Goal: Task Accomplishment & Management: Manage account settings

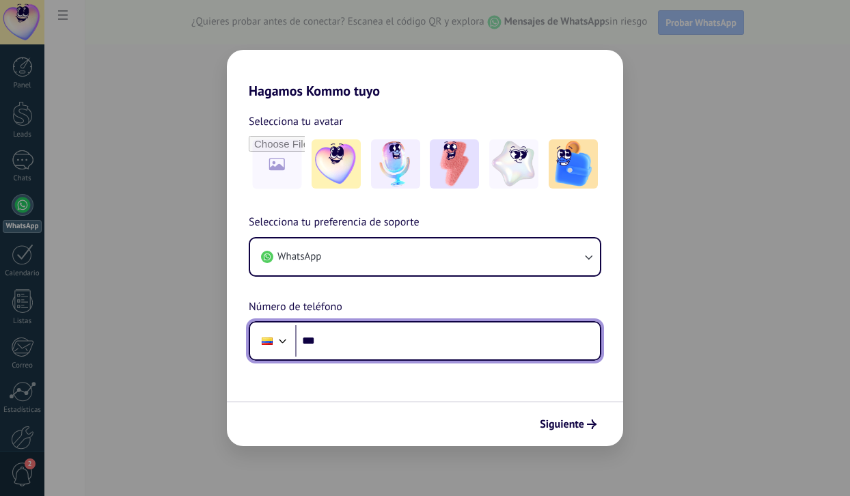
click at [352, 348] on input "***" at bounding box center [447, 340] width 305 height 31
click at [342, 336] on input "***" at bounding box center [447, 340] width 305 height 31
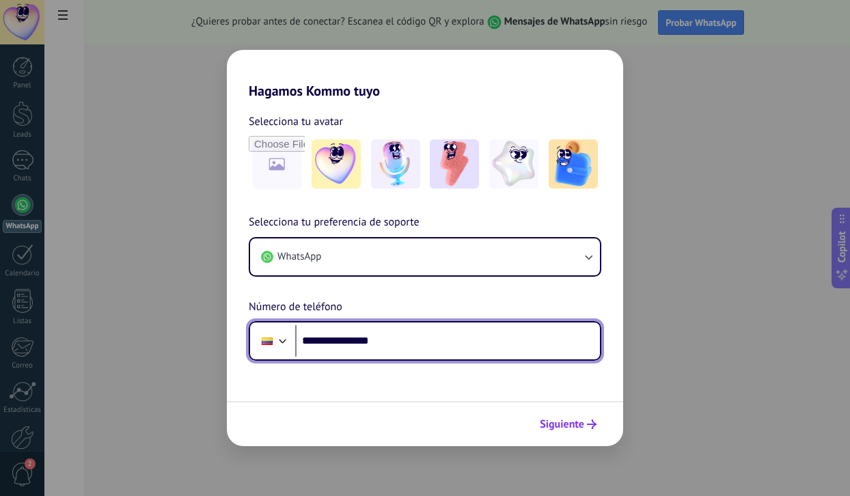
type input "**********"
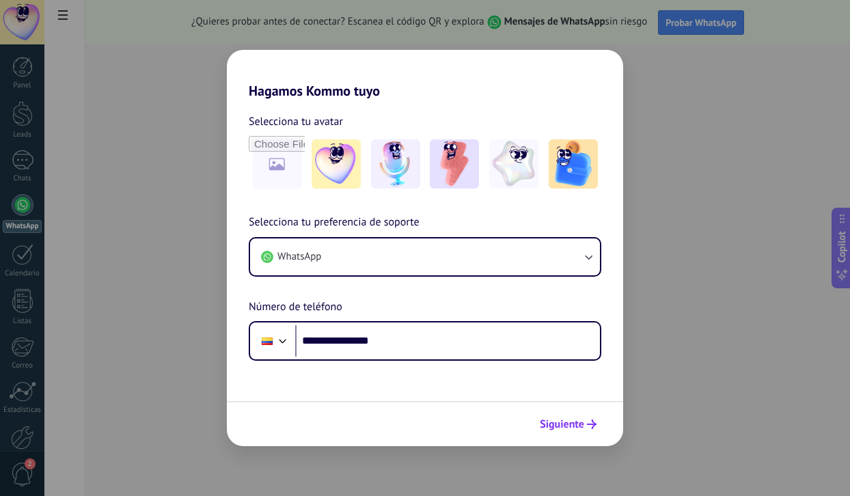
click at [577, 416] on button "Siguiente" at bounding box center [568, 424] width 69 height 23
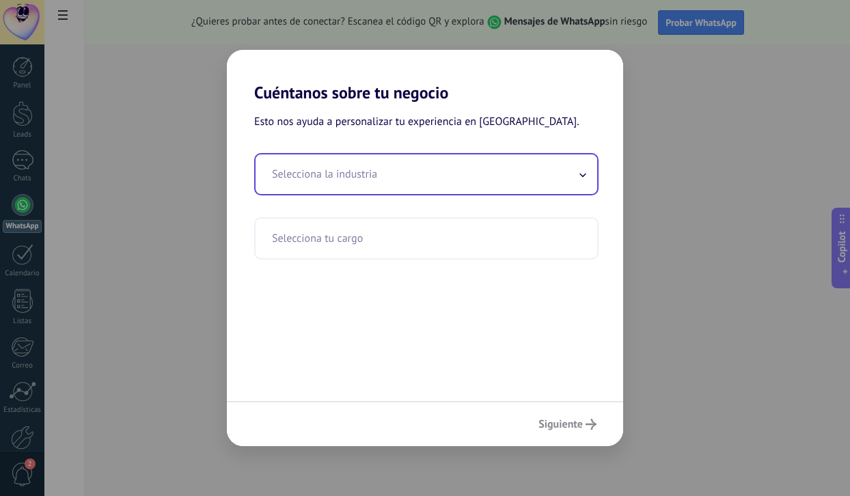
click at [437, 173] on input "text" at bounding box center [427, 174] width 342 height 40
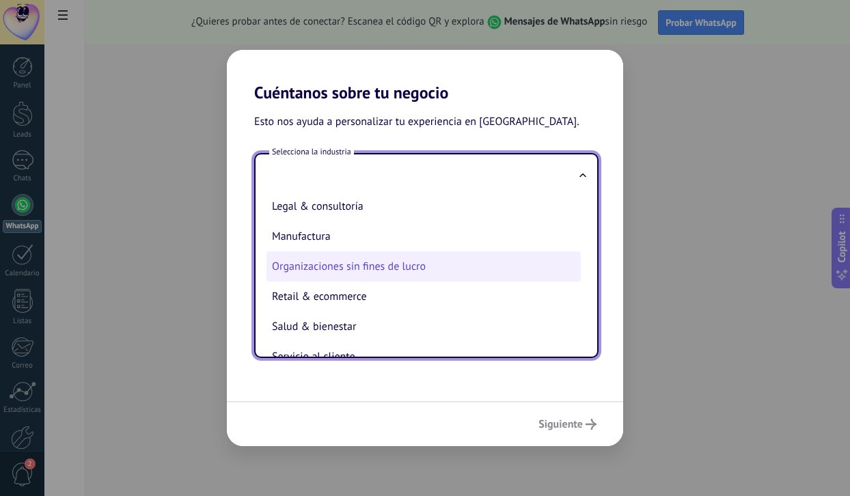
scroll to position [188, 0]
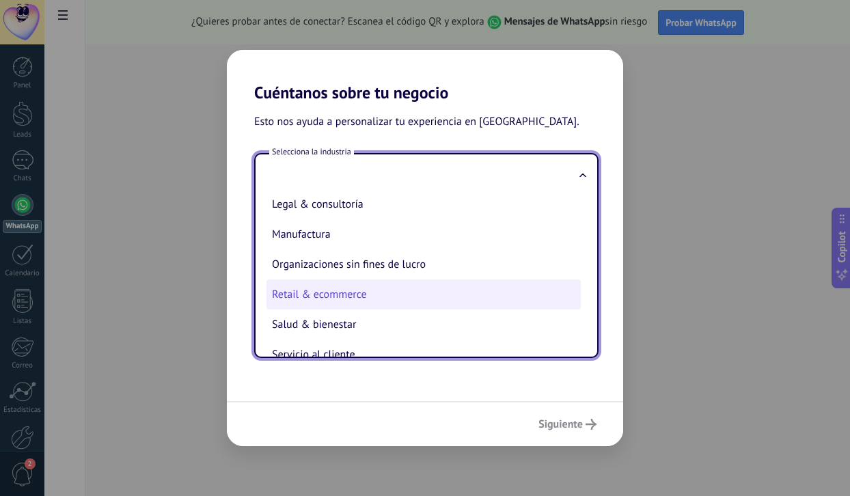
click at [341, 296] on li "Retail & ecommerce" at bounding box center [424, 295] width 314 height 30
type input "**********"
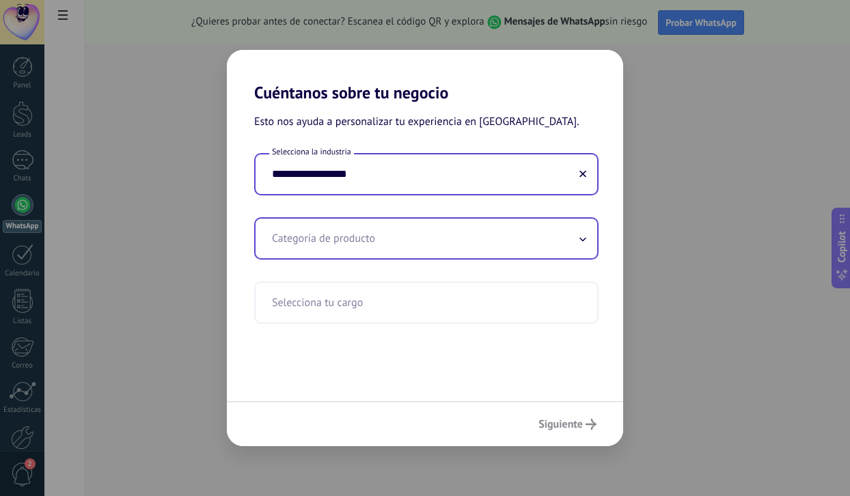
click at [385, 245] on input "text" at bounding box center [427, 239] width 342 height 40
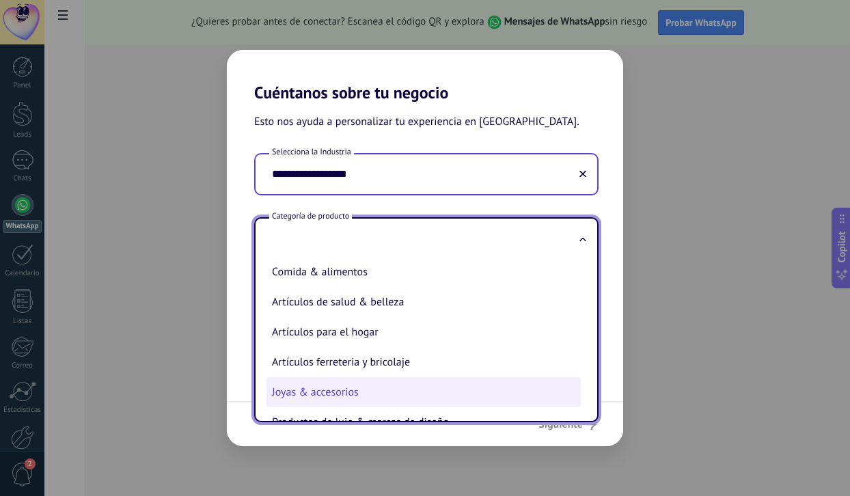
scroll to position [147, 0]
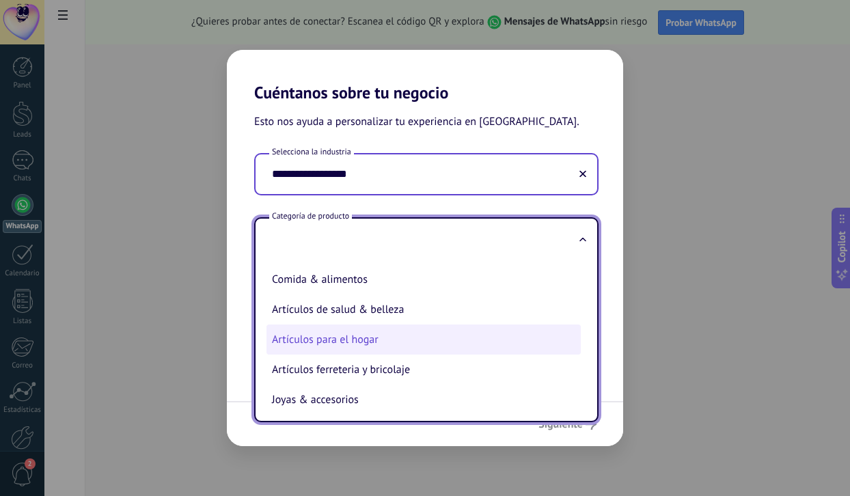
click at [366, 337] on li "Artículos para el hogar" at bounding box center [424, 340] width 314 height 30
type input "**********"
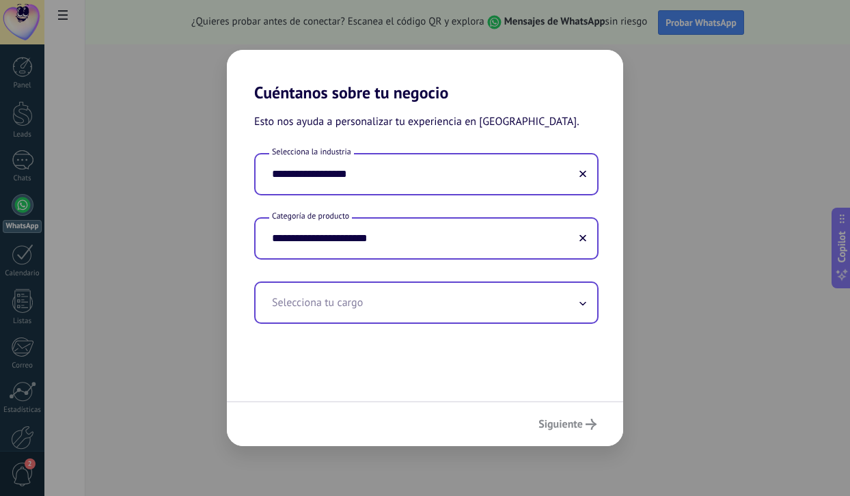
click at [416, 314] on input "text" at bounding box center [427, 303] width 342 height 40
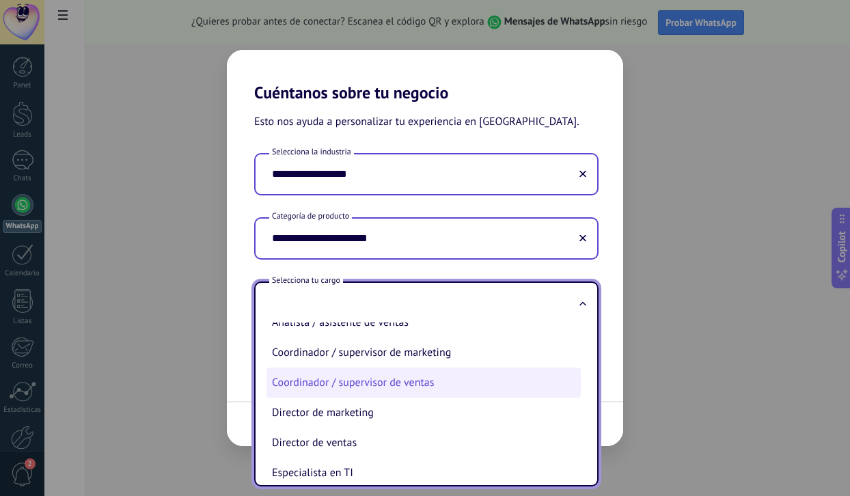
scroll to position [97, 0]
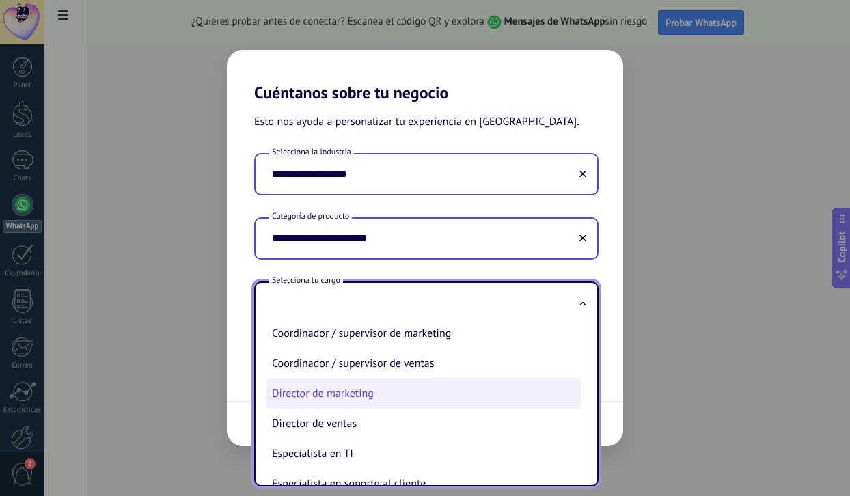
click at [368, 399] on li "Director de marketing" at bounding box center [424, 394] width 314 height 30
type input "**********"
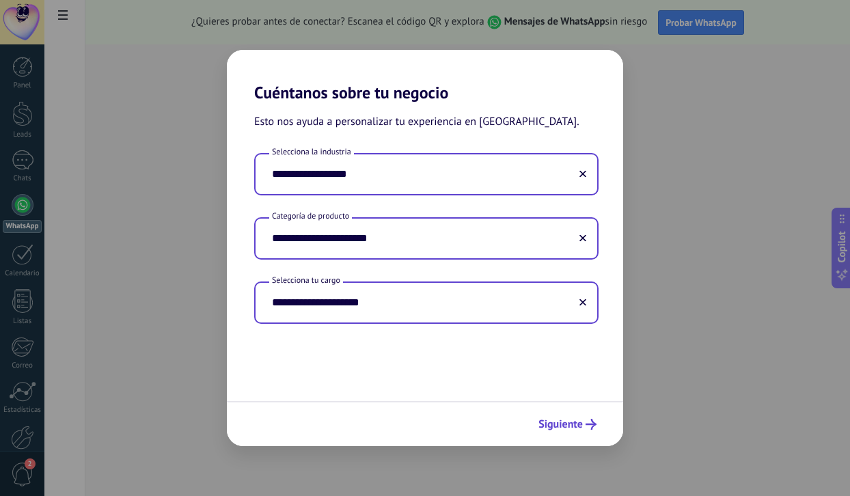
click at [553, 422] on span "Siguiente" at bounding box center [561, 425] width 44 height 10
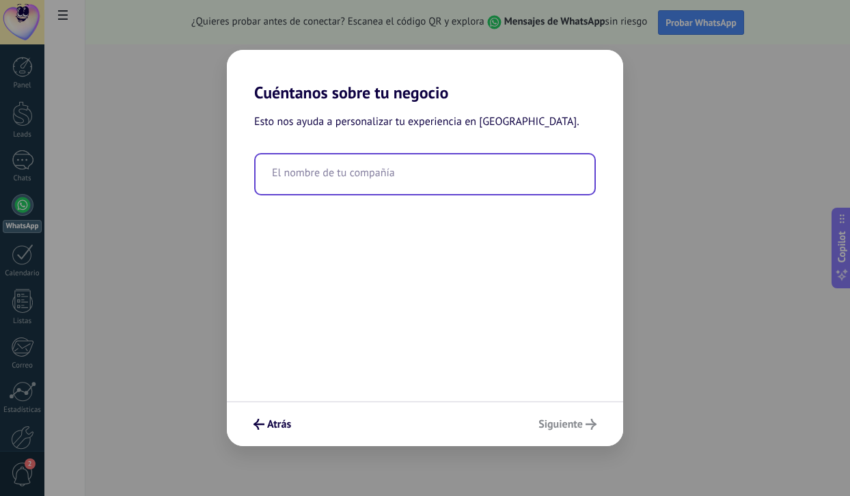
click at [357, 177] on input "text" at bounding box center [425, 174] width 339 height 40
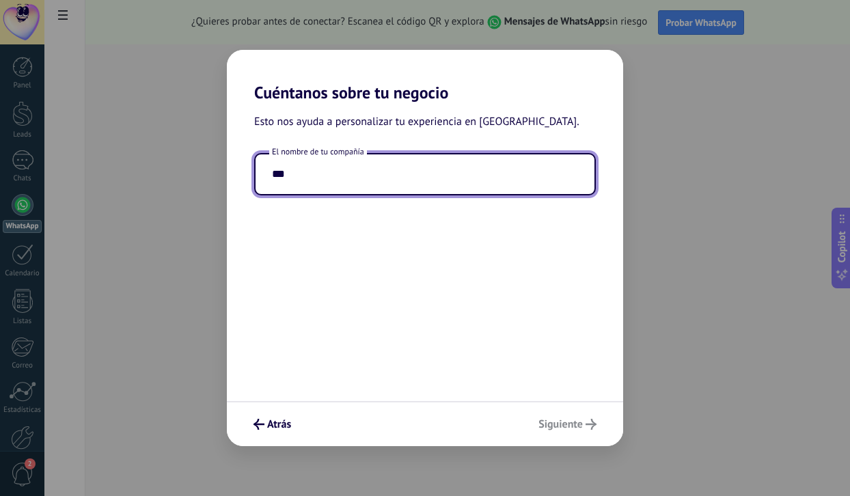
click at [589, 428] on div "Atrás Siguiente" at bounding box center [425, 423] width 396 height 45
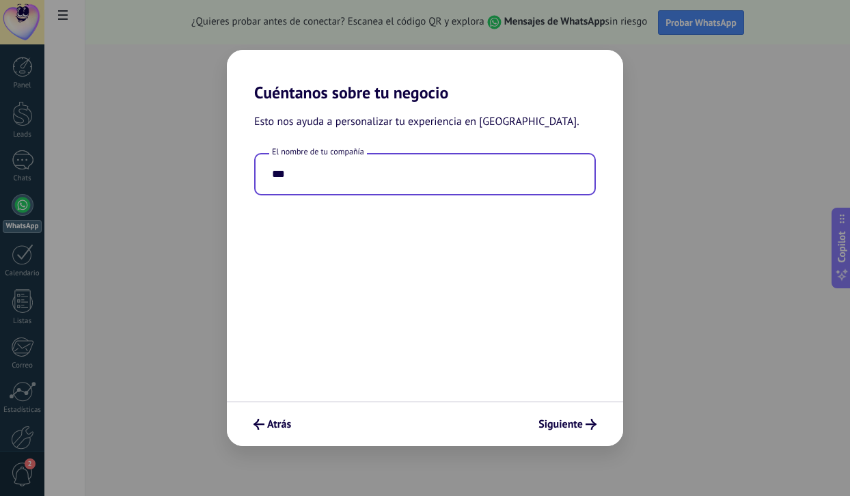
click at [332, 180] on input "***" at bounding box center [425, 174] width 339 height 40
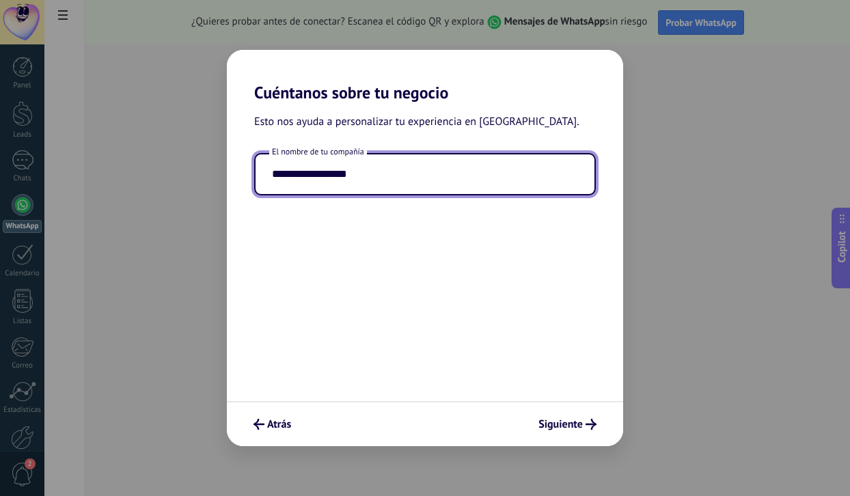
type input "**********"
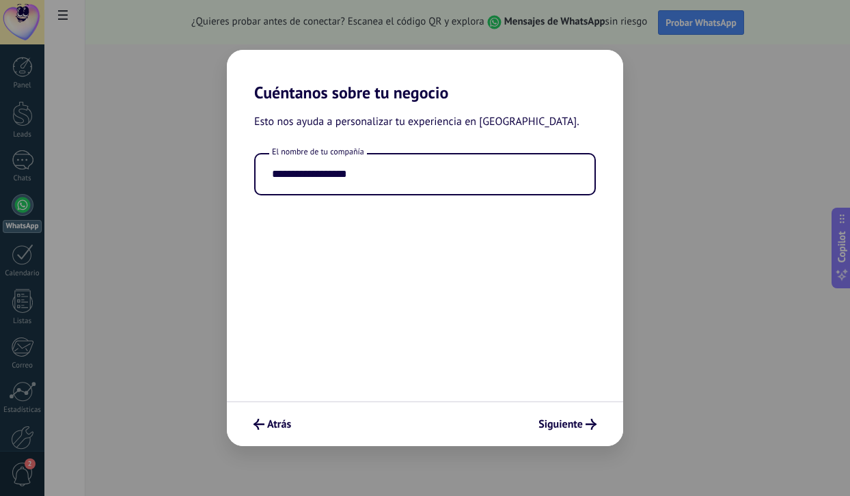
click at [438, 284] on div "**********" at bounding box center [425, 252] width 396 height 299
click at [493, 338] on div "**********" at bounding box center [425, 252] width 396 height 299
click at [558, 416] on button "Siguiente" at bounding box center [567, 424] width 70 height 23
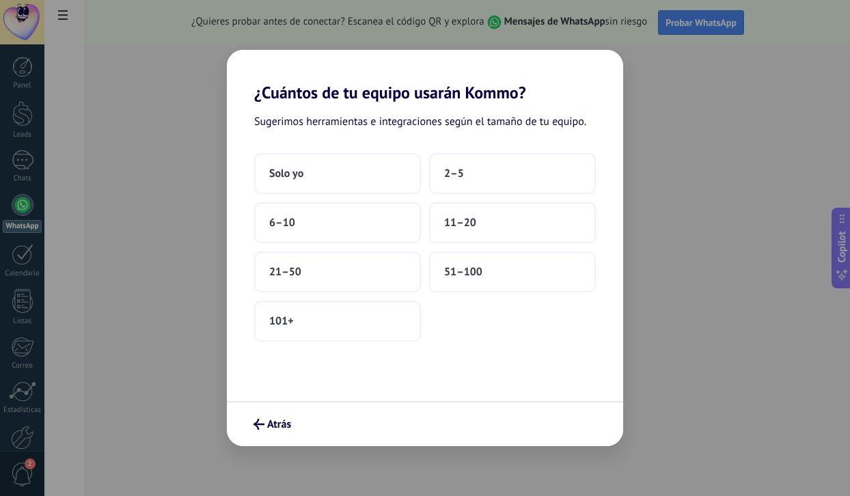
click at [531, 353] on div "Sugerimos herramientas e integraciones según el tamaño de tu equipo. Solo yo 2–…" at bounding box center [425, 252] width 396 height 299
click at [455, 172] on span "2–5" at bounding box center [454, 174] width 20 height 14
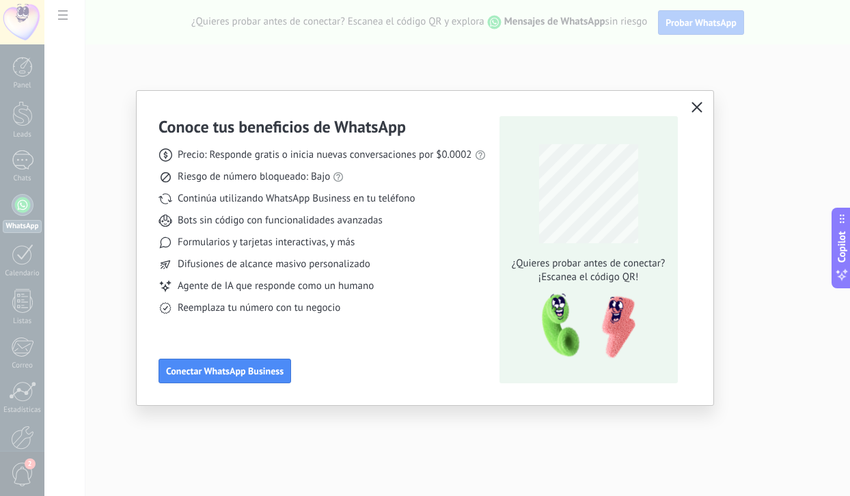
click at [697, 111] on icon "button" at bounding box center [697, 107] width 11 height 11
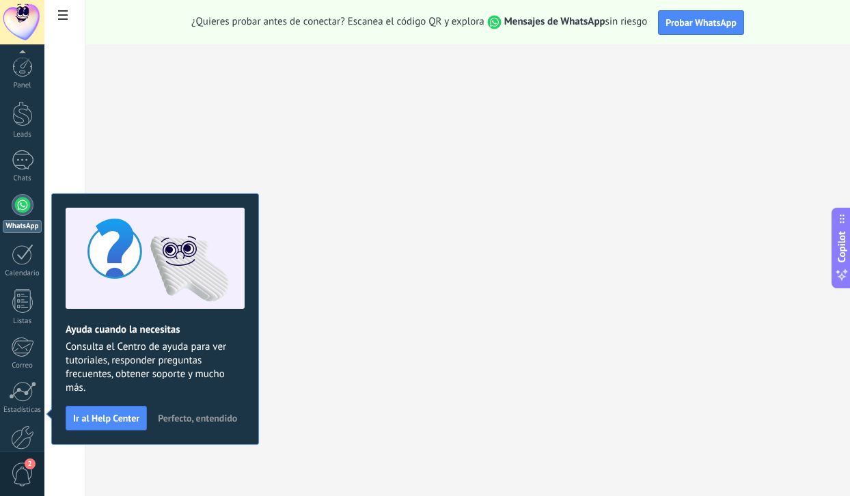
scroll to position [72, 0]
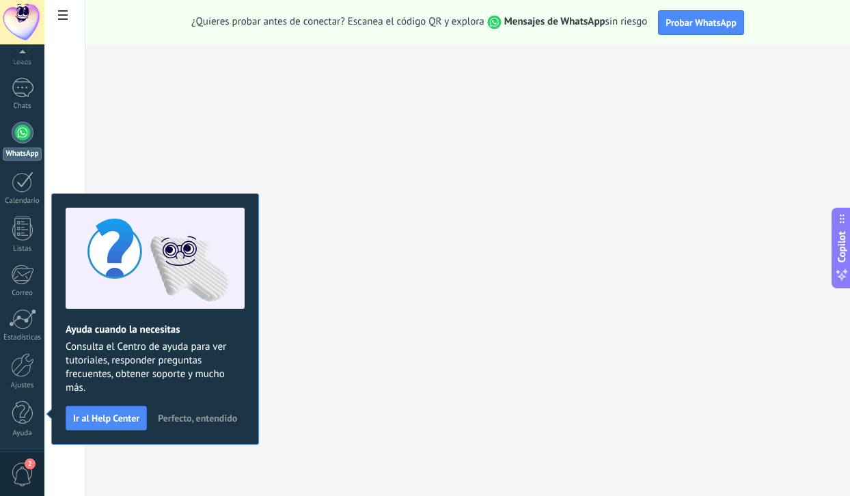
click at [28, 127] on div at bounding box center [23, 133] width 22 height 22
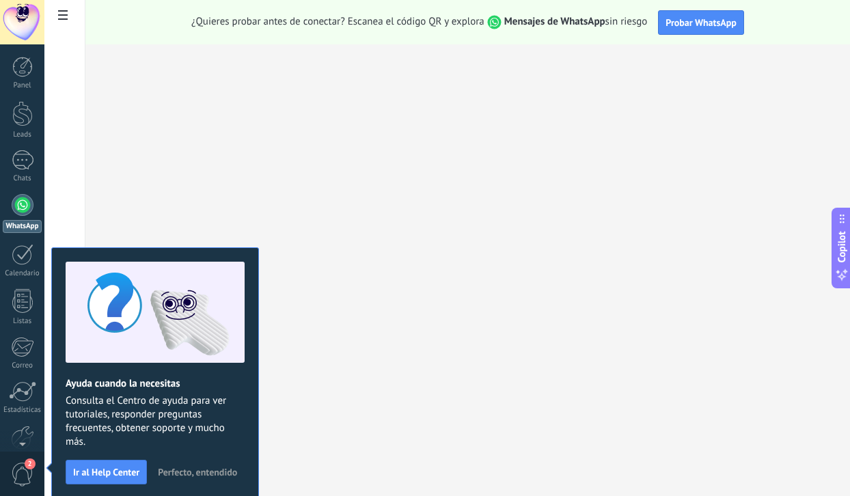
scroll to position [-3, 0]
click at [23, 70] on div at bounding box center [22, 67] width 21 height 21
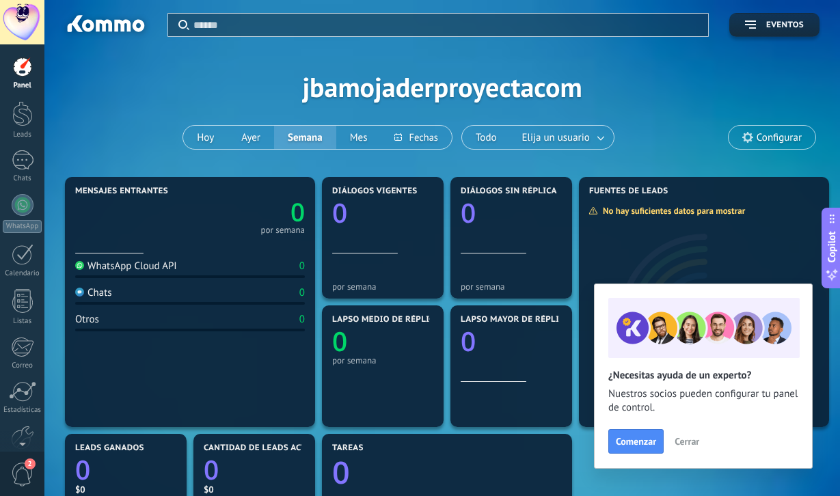
click at [689, 437] on span "Cerrar" at bounding box center [687, 442] width 25 height 10
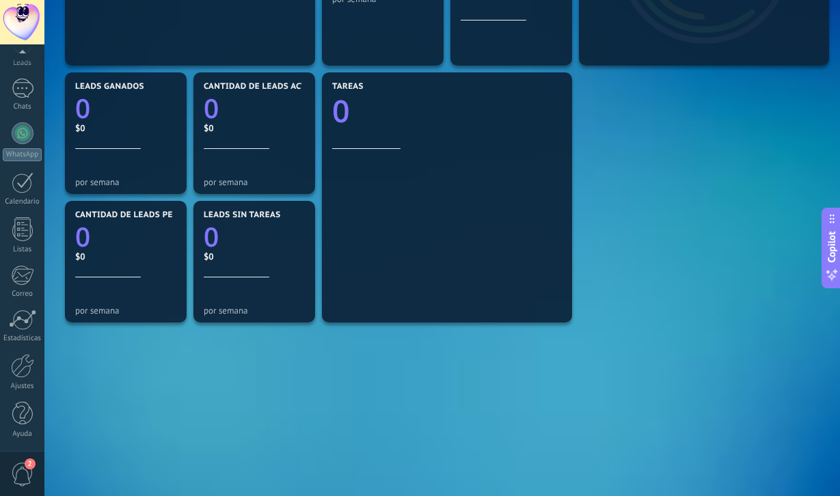
scroll to position [72, 0]
click at [22, 364] on div at bounding box center [22, 365] width 23 height 24
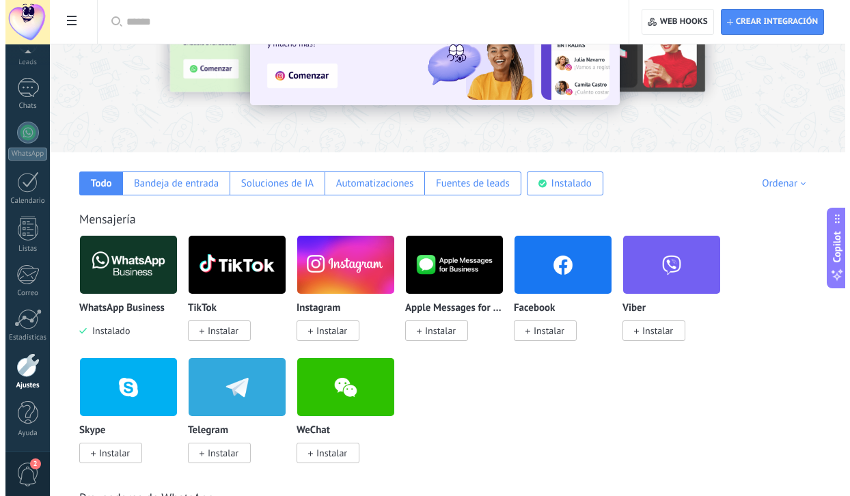
scroll to position [159, 0]
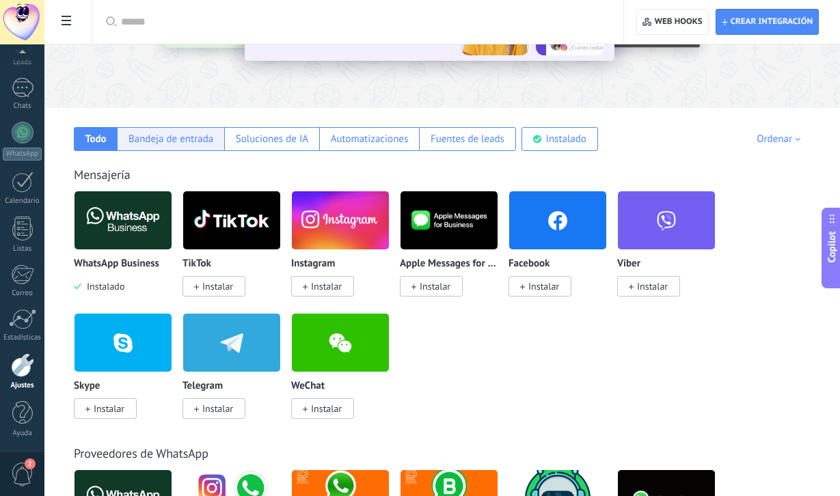
click at [184, 133] on div "Bandeja de entrada" at bounding box center [170, 139] width 85 height 13
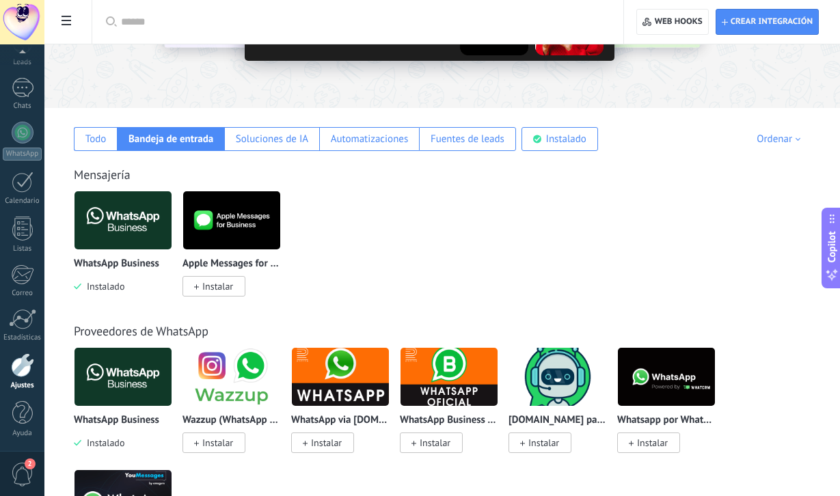
click at [139, 228] on img at bounding box center [123, 220] width 97 height 66
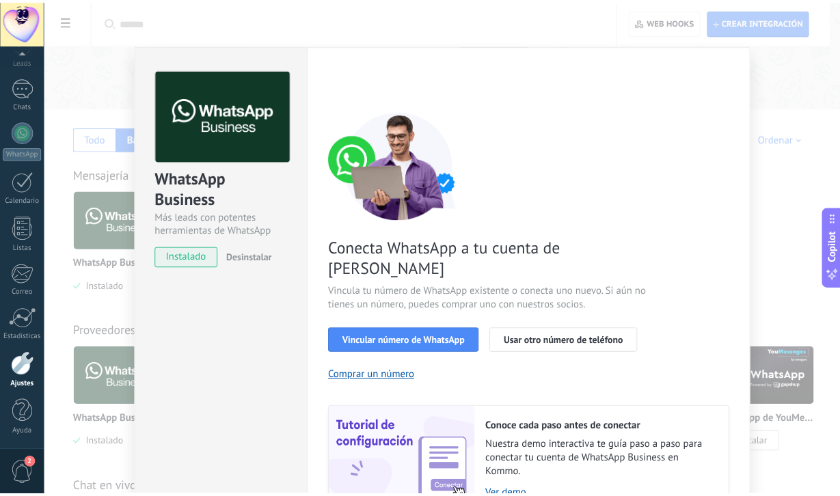
scroll to position [0, 0]
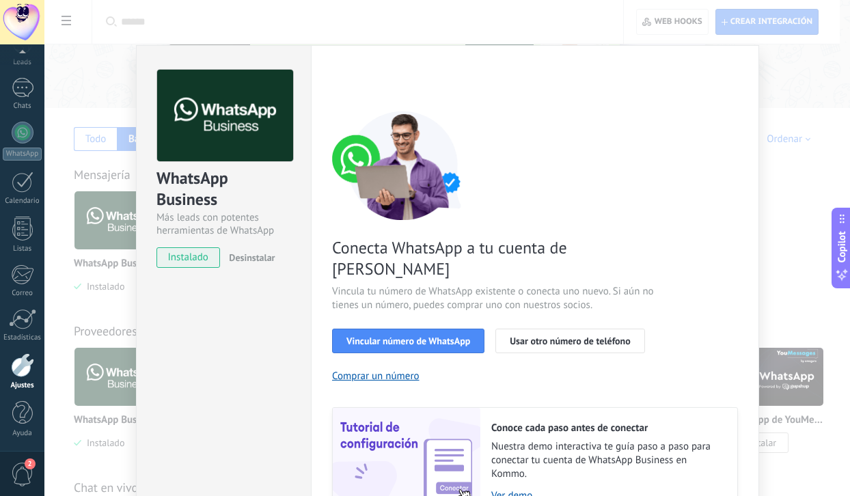
click at [116, 81] on div "WhatsApp Business Más leads con potentes herramientas de WhatsApp instalado Des…" at bounding box center [447, 248] width 806 height 496
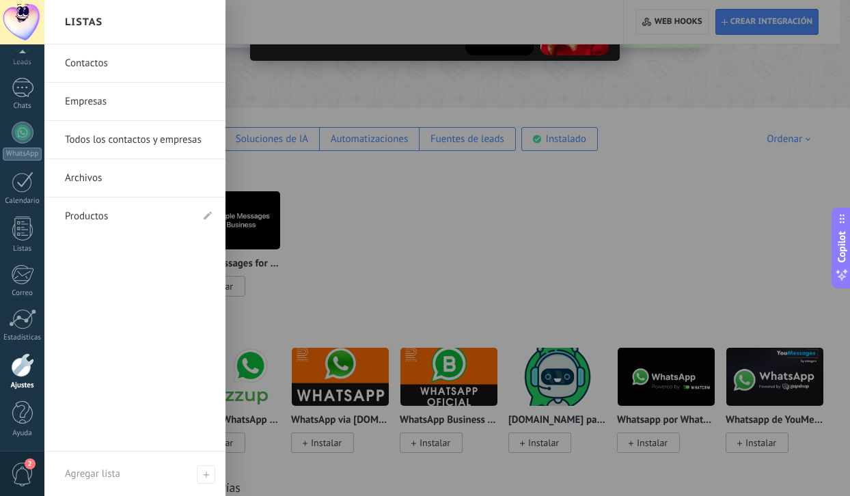
click at [92, 109] on link "Empresas" at bounding box center [138, 102] width 147 height 38
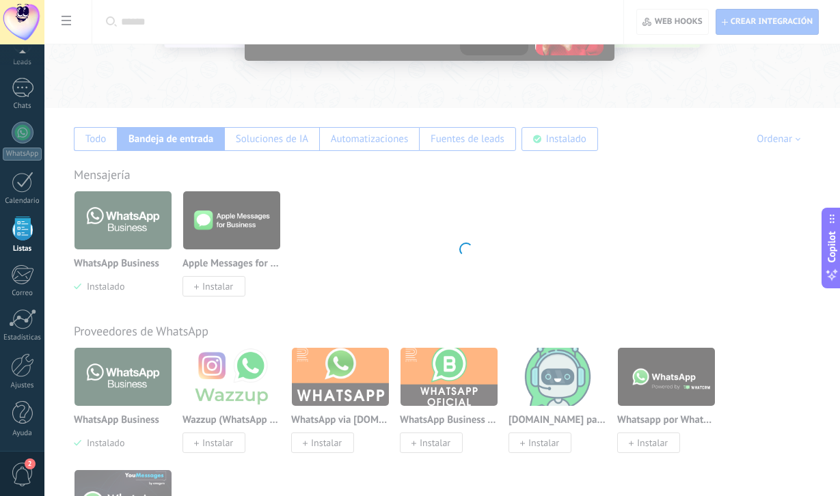
scroll to position [36, 0]
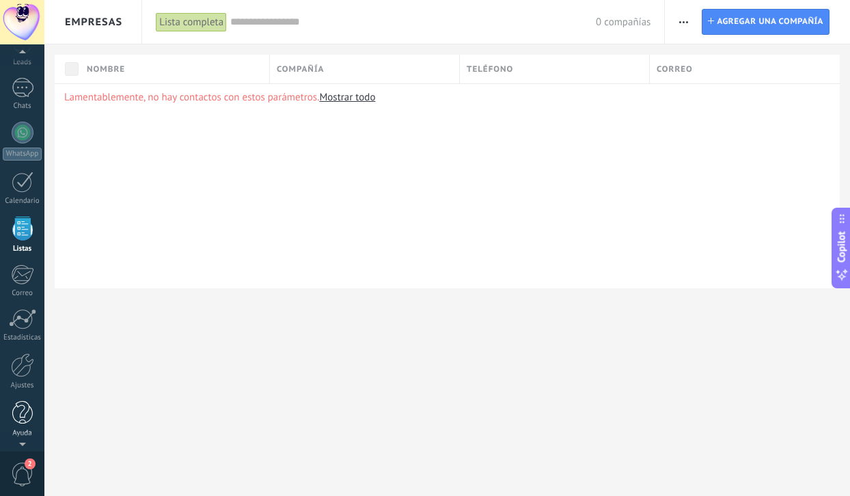
scroll to position [36, 0]
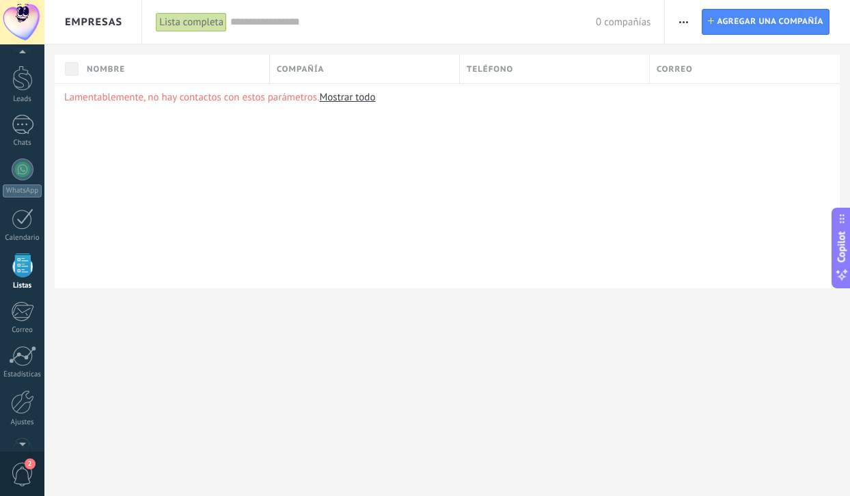
click at [25, 478] on span "2" at bounding box center [22, 475] width 23 height 24
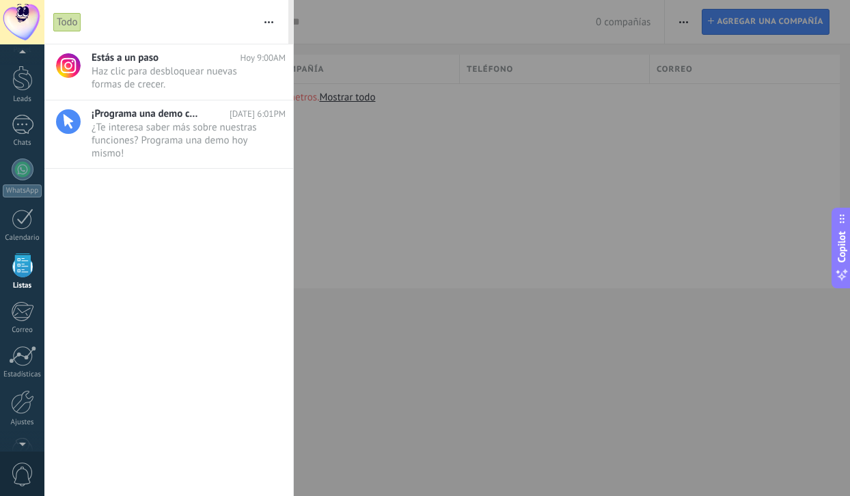
click at [487, 436] on div at bounding box center [425, 248] width 850 height 496
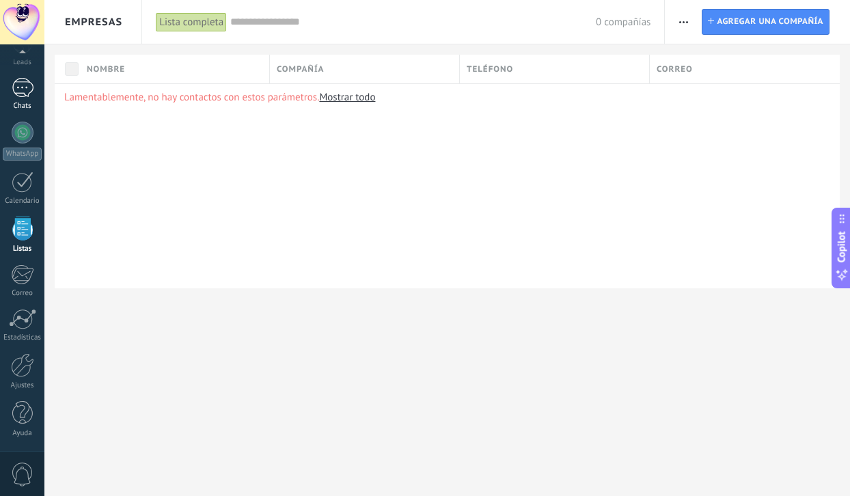
scroll to position [72, 0]
click at [25, 360] on div at bounding box center [22, 365] width 23 height 24
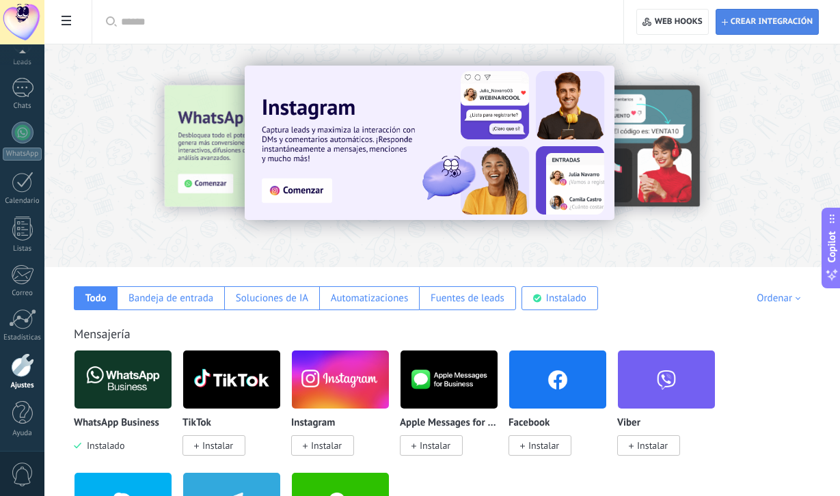
click at [769, 28] on span "Crear integración" at bounding box center [767, 22] width 91 height 25
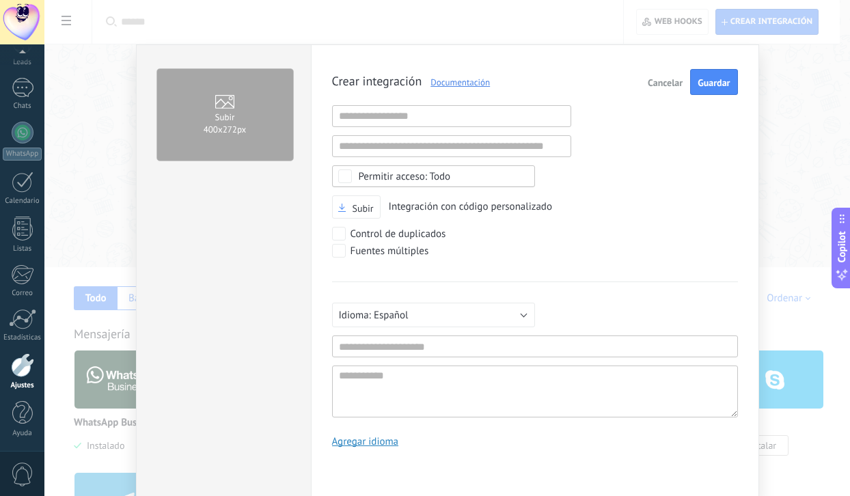
click at [664, 86] on span "Cancelar" at bounding box center [665, 83] width 35 height 10
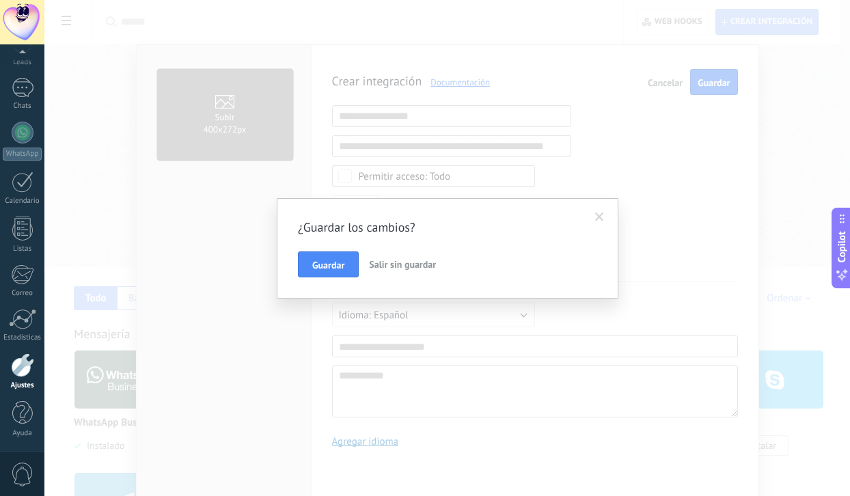
click at [383, 263] on span "Salir sin guardar" at bounding box center [402, 264] width 67 height 12
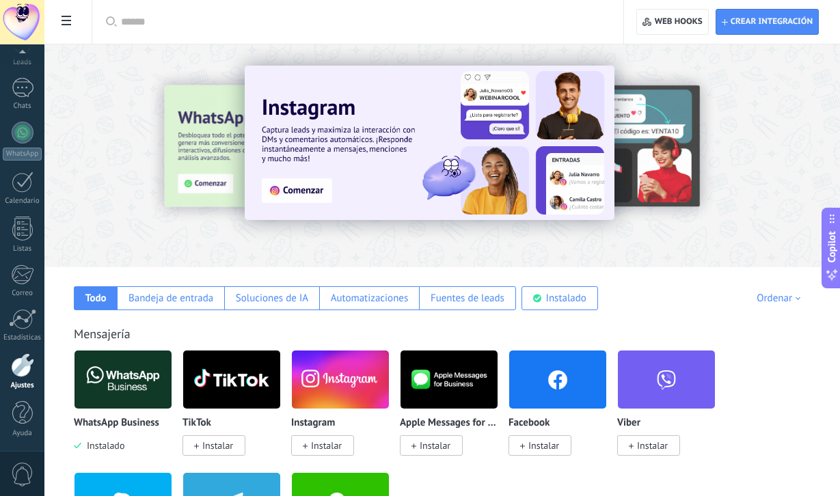
click at [75, 30] on span at bounding box center [66, 22] width 23 height 27
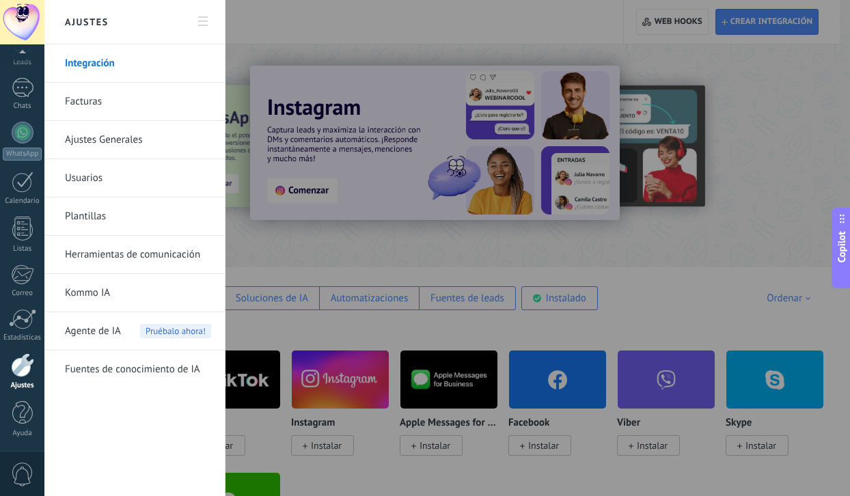
click at [91, 180] on link "Usuarios" at bounding box center [138, 178] width 146 height 38
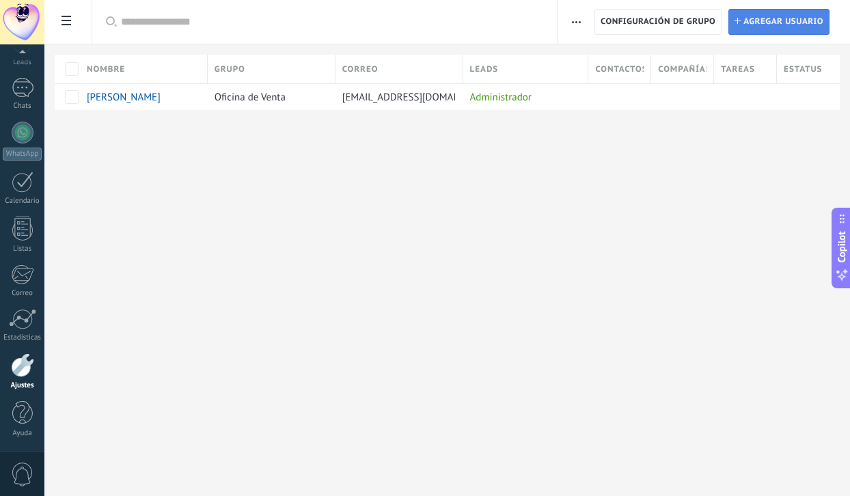
click at [793, 30] on span "Agregar usuario" at bounding box center [784, 22] width 80 height 25
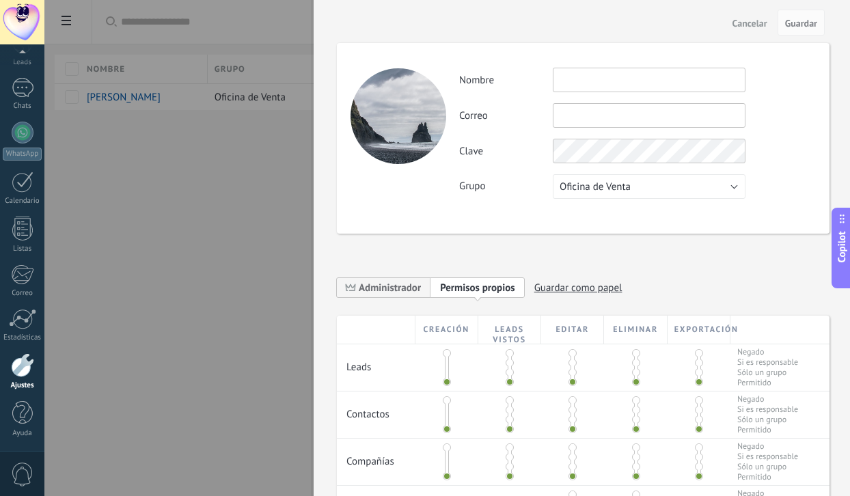
click at [709, 183] on button "Oficina de Venta" at bounding box center [649, 186] width 193 height 25
click at [709, 183] on span "Oficina de Venta" at bounding box center [643, 186] width 196 height 13
click at [412, 285] on span "Administrador" at bounding box center [390, 288] width 62 height 13
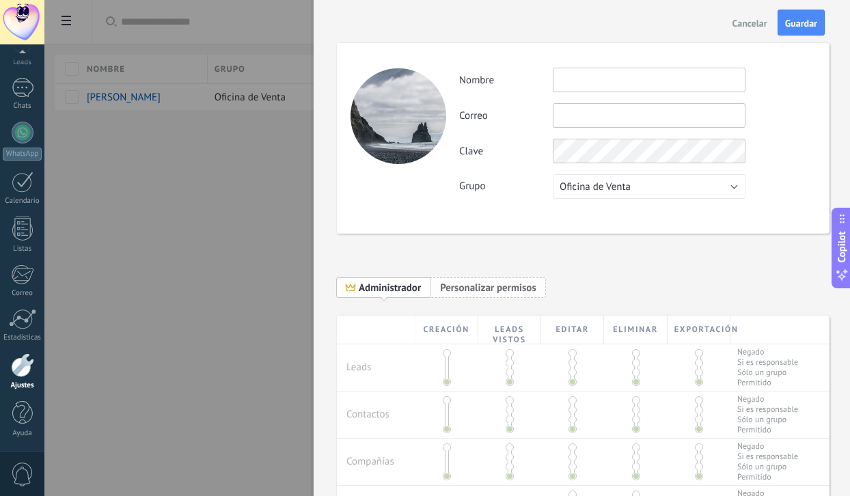
click at [502, 286] on span "Personalizar permisos" at bounding box center [488, 288] width 96 height 13
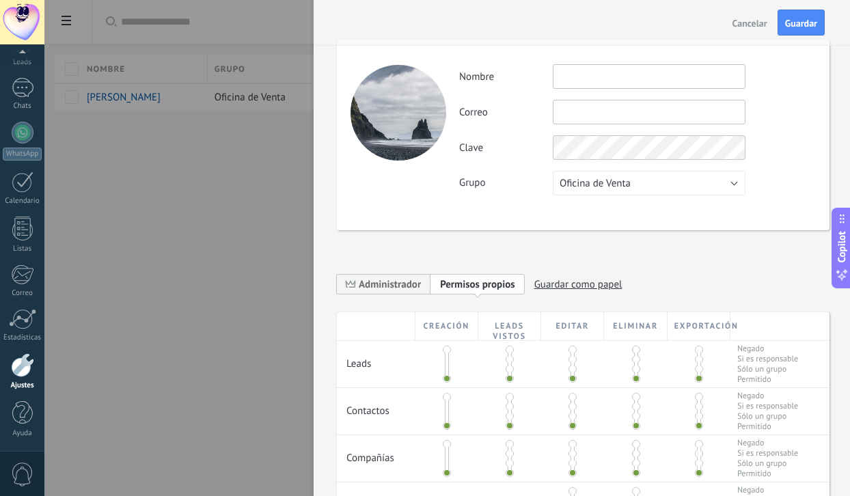
scroll to position [7, 0]
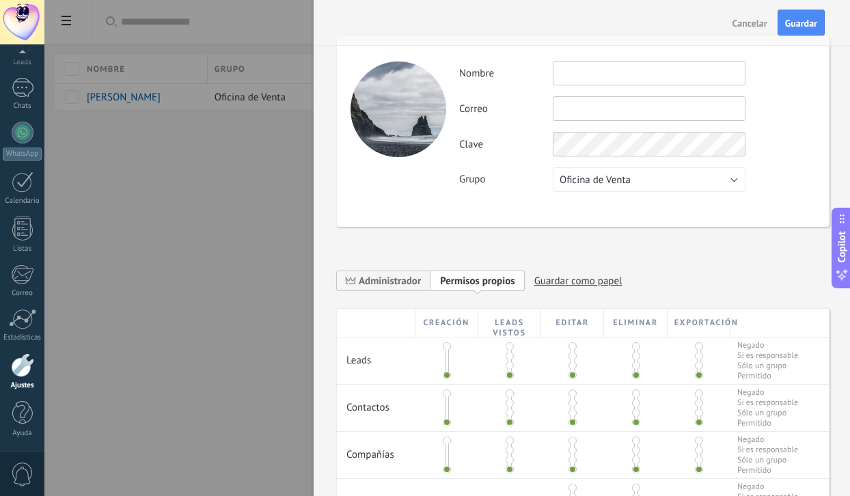
click at [740, 24] on span "Cancelar" at bounding box center [750, 23] width 35 height 10
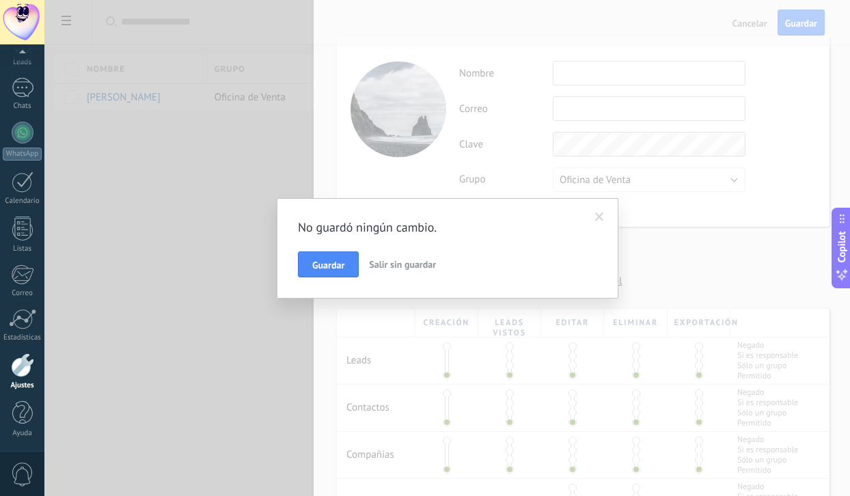
click at [387, 266] on span "Salir sin guardar" at bounding box center [402, 264] width 67 height 12
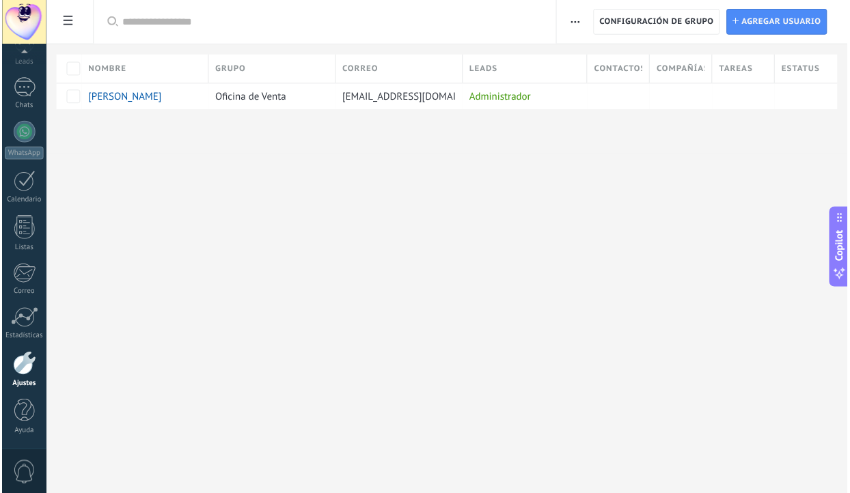
scroll to position [0, 0]
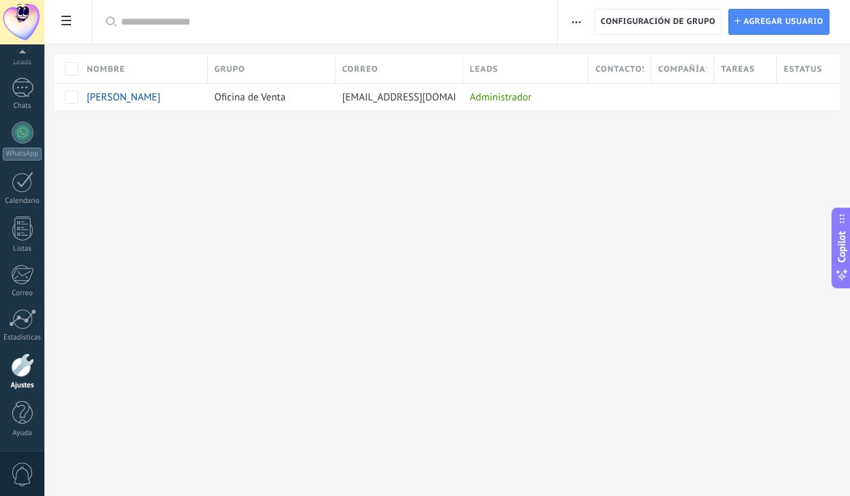
type textarea "**********"
